Goal: Task Accomplishment & Management: Manage account settings

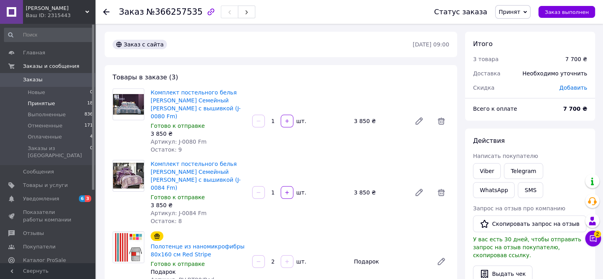
click at [33, 105] on span "Принятые" at bounding box center [41, 103] width 27 height 7
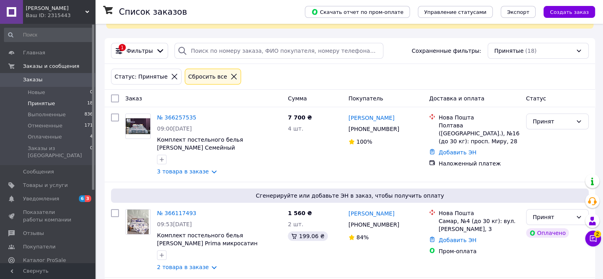
scroll to position [79, 0]
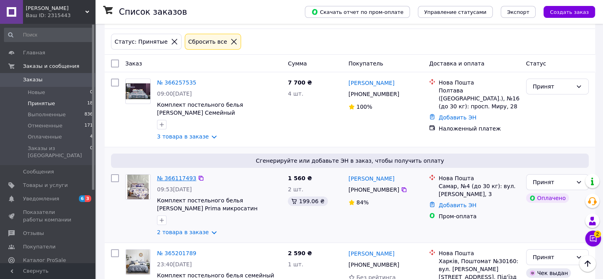
click at [170, 175] on link "№ 366117493" at bounding box center [176, 178] width 39 height 6
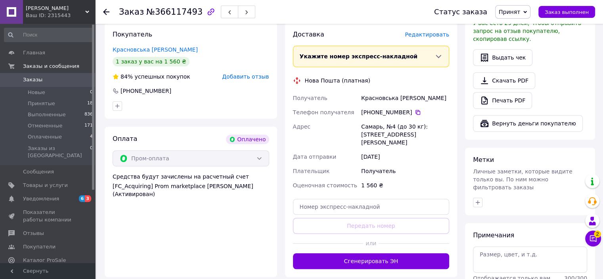
scroll to position [476, 0]
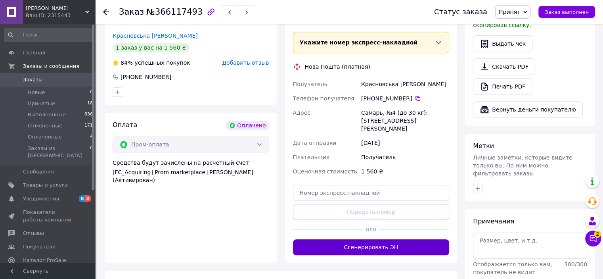
click at [349, 239] on button "Сгенерировать ЭН" at bounding box center [371, 247] width 157 height 16
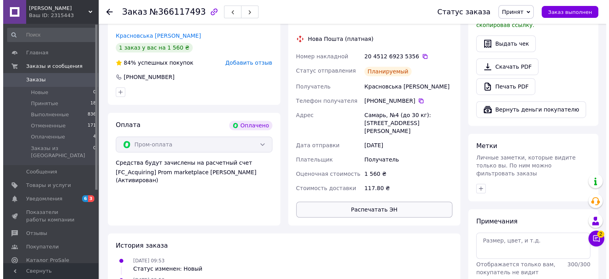
scroll to position [436, 0]
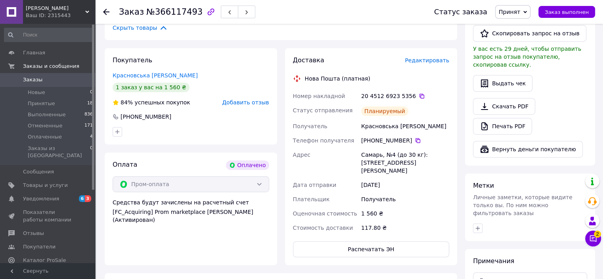
click at [428, 57] on span "Редактировать" at bounding box center [427, 60] width 44 height 6
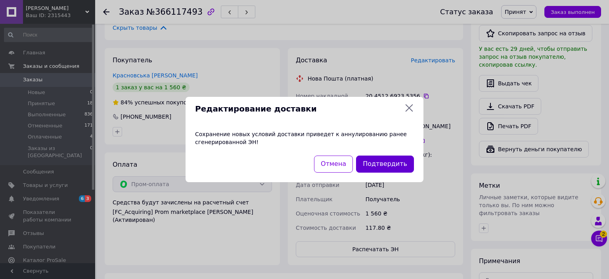
click at [382, 163] on button "Подтвердить" at bounding box center [385, 163] width 58 height 17
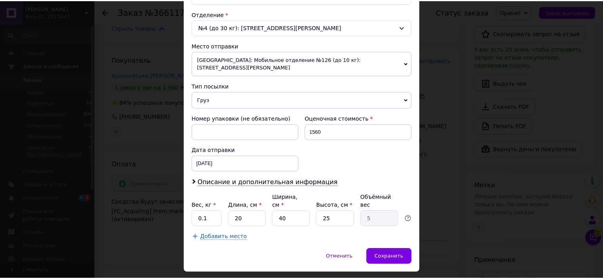
scroll to position [245, 0]
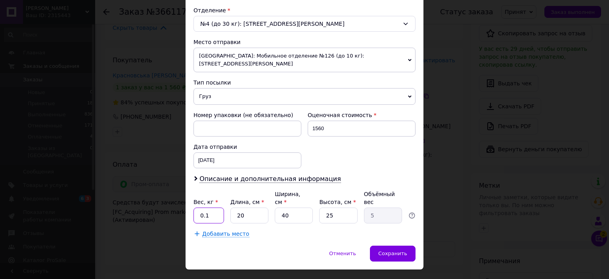
drag, startPoint x: 208, startPoint y: 198, endPoint x: 196, endPoint y: 199, distance: 11.7
click at [196, 207] on input "0.1" at bounding box center [209, 215] width 31 height 16
type input "4"
click at [250, 207] on input "20" at bounding box center [249, 215] width 38 height 16
type input "2"
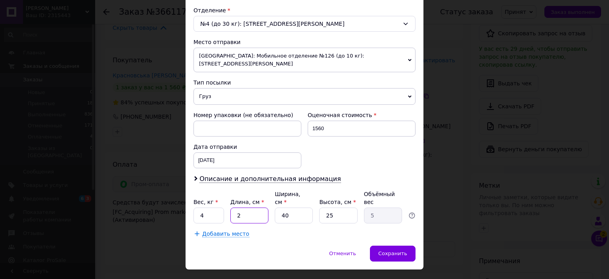
type input "0.5"
type input "3"
type input "0.75"
type input "35"
type input "8.75"
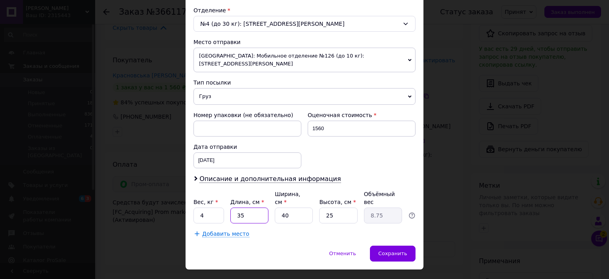
type input "35"
drag, startPoint x: 293, startPoint y: 198, endPoint x: 268, endPoint y: 200, distance: 25.5
click at [275, 207] on input "40" at bounding box center [294, 215] width 38 height 16
type input "3"
type input "0.66"
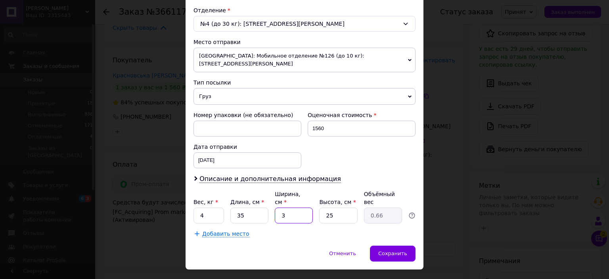
type input "30"
type input "6.56"
type input "30"
drag, startPoint x: 346, startPoint y: 199, endPoint x: 324, endPoint y: 201, distance: 21.4
click at [324, 207] on input "25" at bounding box center [338, 215] width 38 height 16
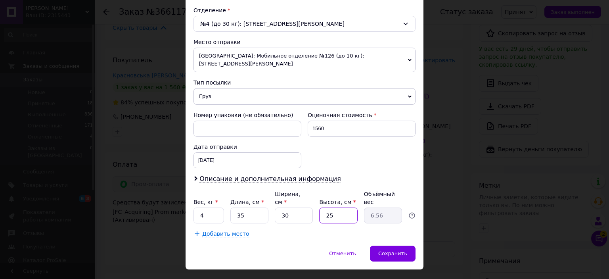
type input "6"
type input "1.58"
type input "6"
click at [405, 250] on span "Сохранить" at bounding box center [392, 253] width 29 height 6
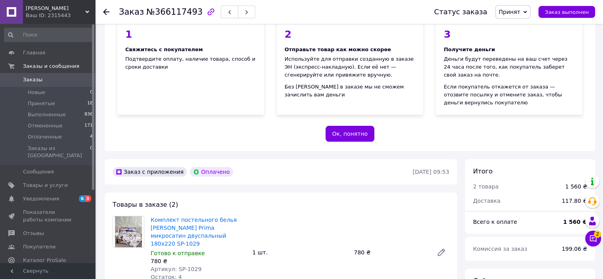
scroll to position [0, 0]
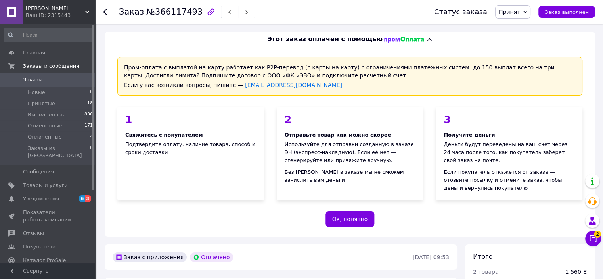
click at [107, 12] on icon at bounding box center [106, 12] width 6 height 6
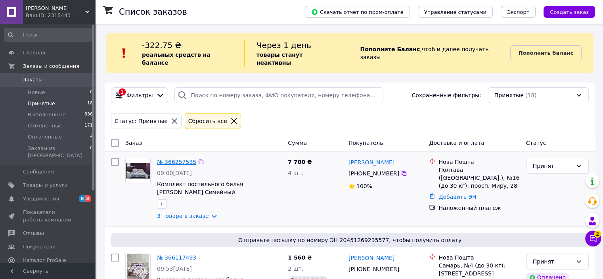
click at [173, 159] on link "№ 366257535" at bounding box center [176, 162] width 39 height 6
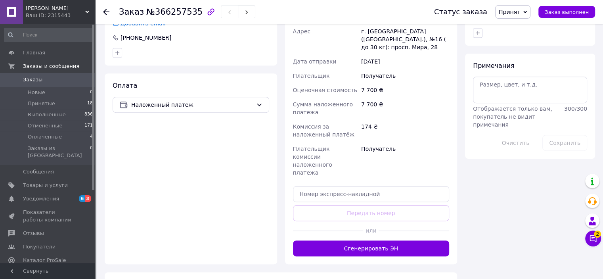
scroll to position [397, 0]
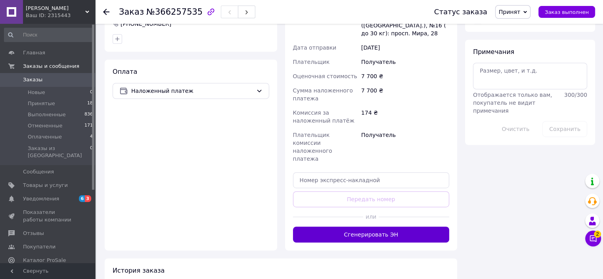
click at [373, 226] on button "Сгенерировать ЭН" at bounding box center [371, 234] width 157 height 16
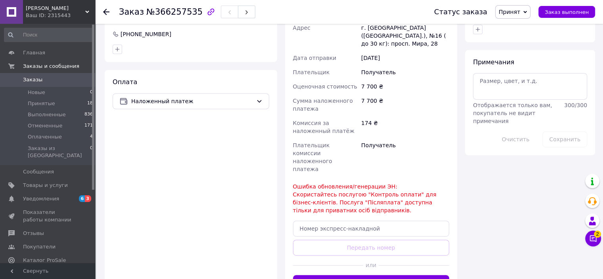
scroll to position [436, 0]
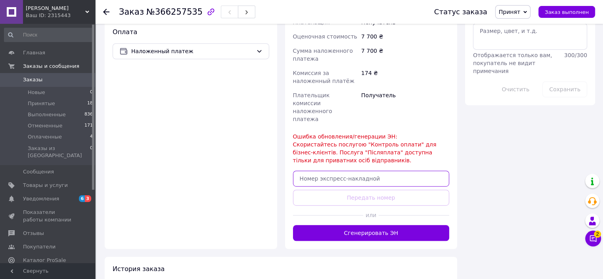
click at [331, 171] on input "text" at bounding box center [371, 179] width 157 height 16
paste input "20451269237649"
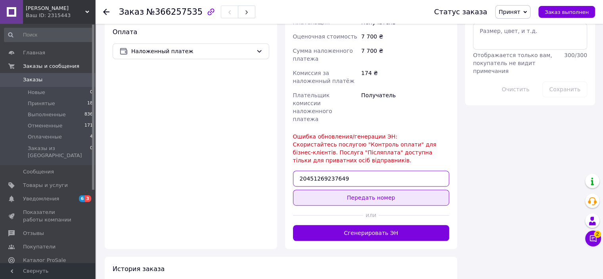
type input "20451269237649"
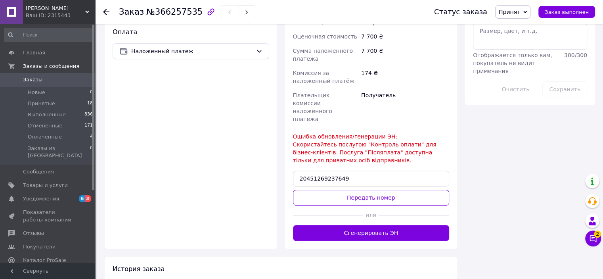
click at [365, 190] on button "Передать номер" at bounding box center [371, 198] width 157 height 16
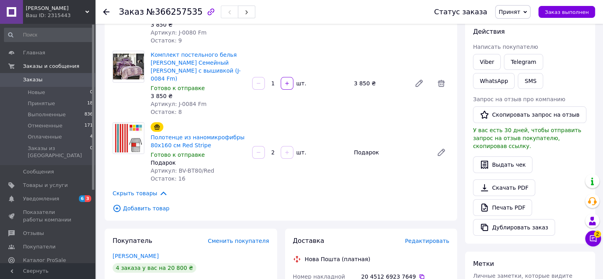
scroll to position [105, 0]
